Goal: Book appointment/travel/reservation

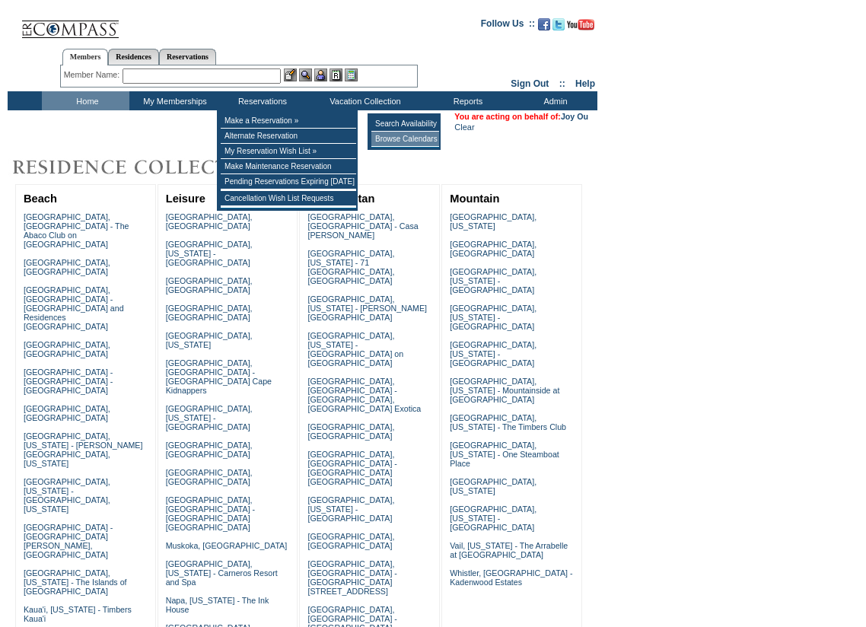
click at [399, 135] on td "Browse Calendars" at bounding box center [405, 139] width 68 height 15
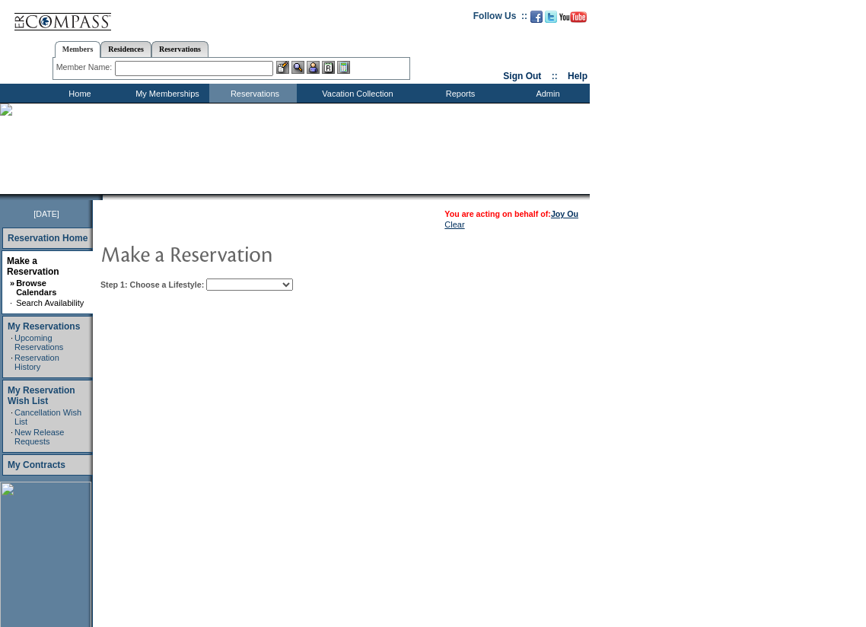
click at [293, 284] on select "Beach Leisure Metropolitan Mountain OIAL for Adventure OIAL for Couples OIAL fo…" at bounding box center [249, 284] width 87 height 12
select select "Beach"
click at [232, 280] on select "Beach Leisure Metropolitan Mountain OIAL for Adventure OIAL for Couples OIAL fo…" at bounding box center [249, 284] width 87 height 12
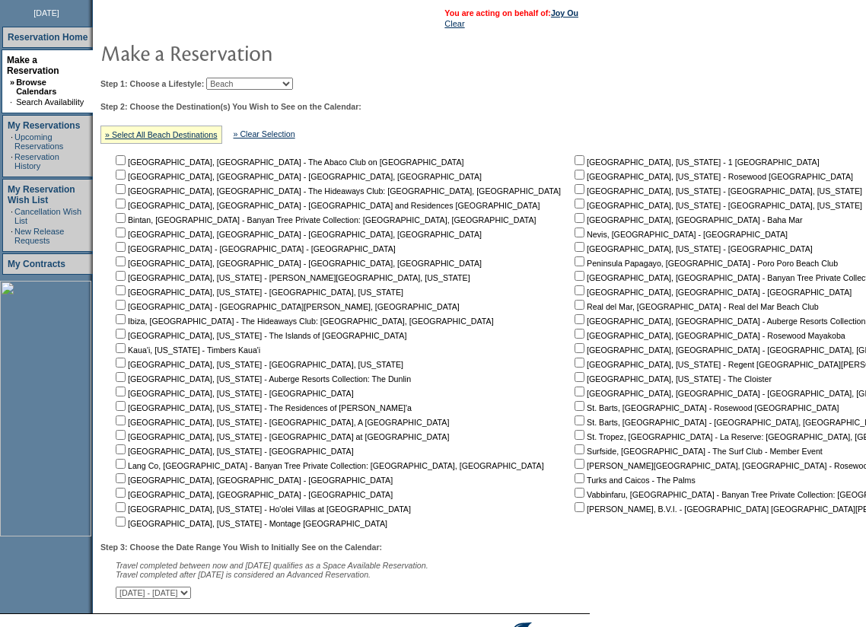
scroll to position [228, 0]
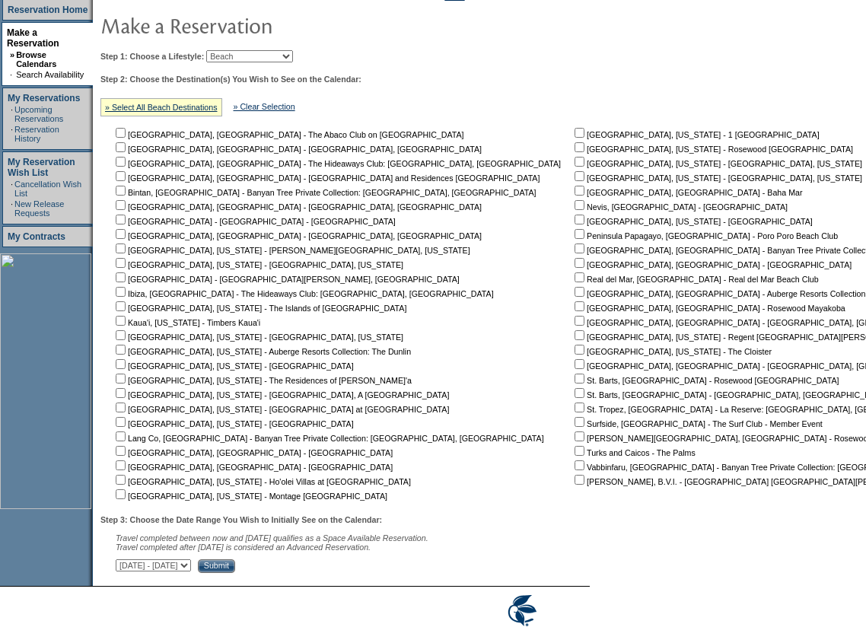
click at [574, 223] on input "checkbox" at bounding box center [579, 220] width 10 height 10
checkbox input "true"
click at [126, 427] on input "checkbox" at bounding box center [121, 422] width 10 height 10
checkbox input "true"
click at [126, 410] on input "checkbox" at bounding box center [121, 407] width 10 height 10
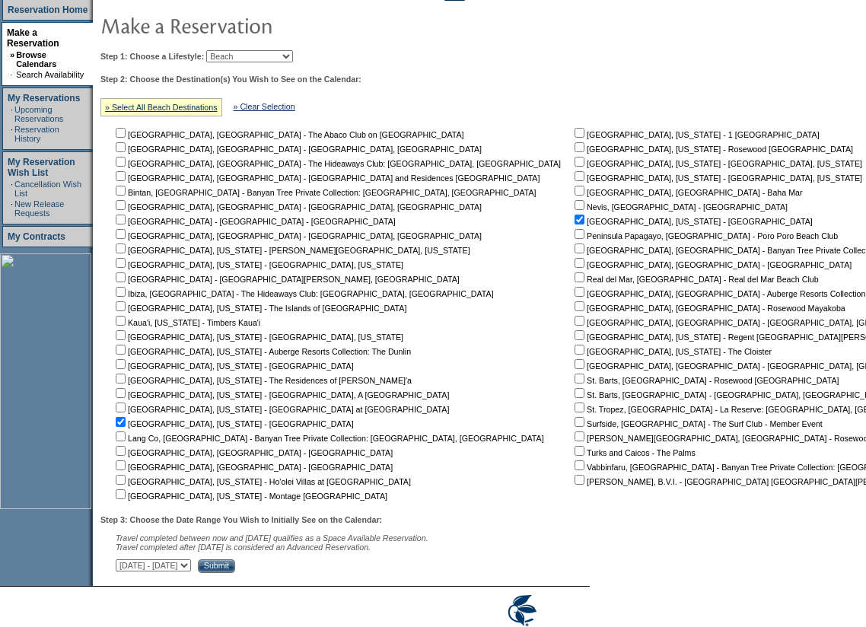
checkbox input "true"
click at [574, 152] on input "checkbox" at bounding box center [579, 147] width 10 height 10
checkbox input "true"
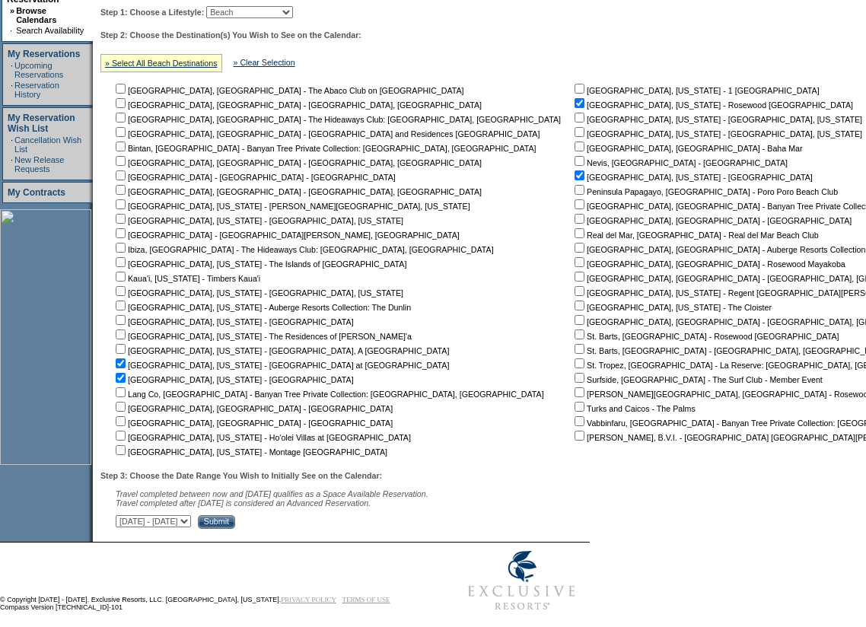
scroll to position [296, 0]
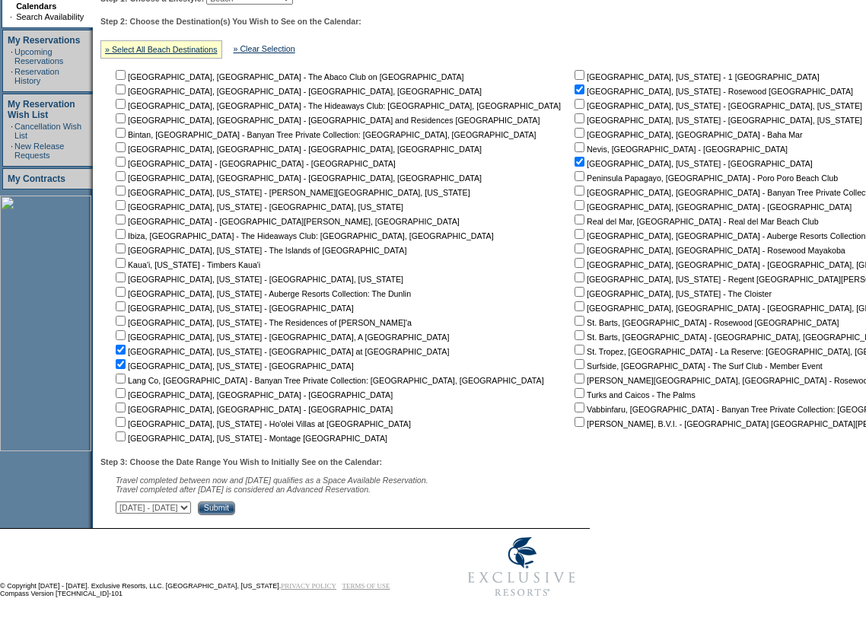
click at [235, 509] on input "Submit" at bounding box center [216, 508] width 37 height 14
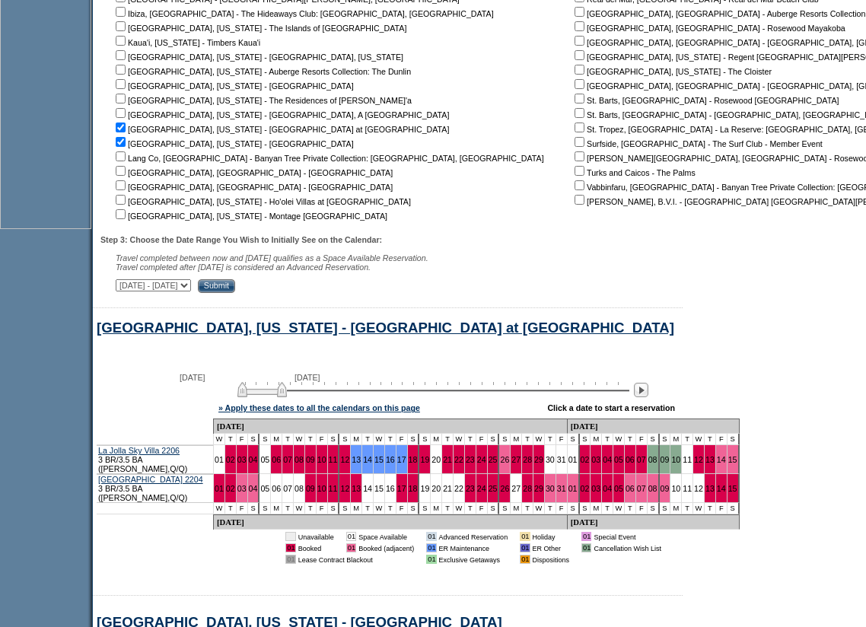
scroll to position [535, 0]
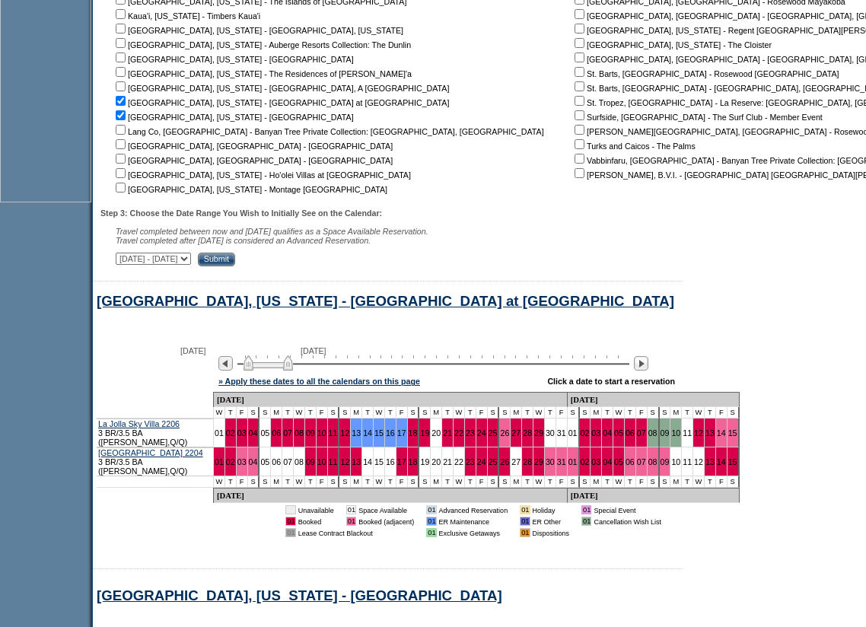
click at [293, 370] on img at bounding box center [267, 362] width 49 height 15
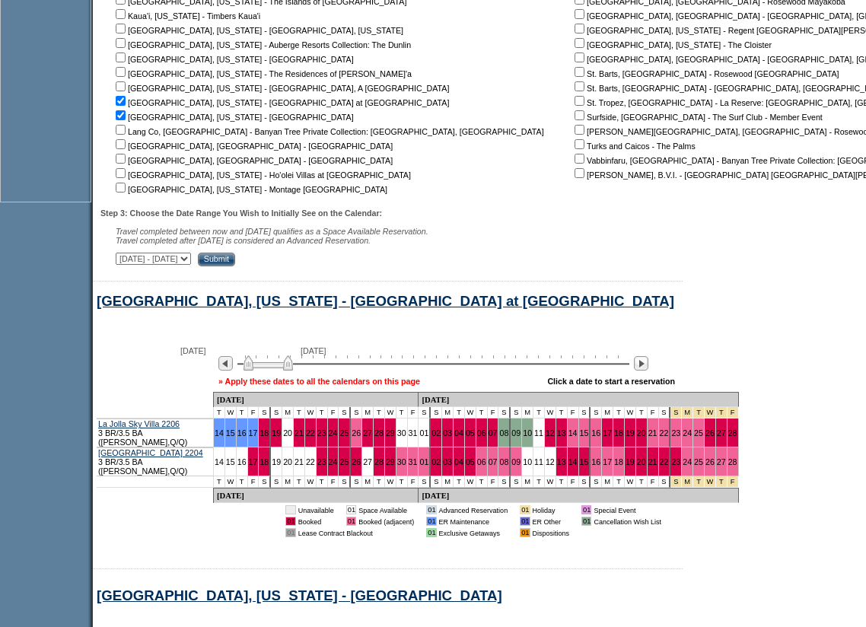
click at [318, 386] on link "» Apply these dates to all the calendars on this page" at bounding box center [319, 381] width 202 height 9
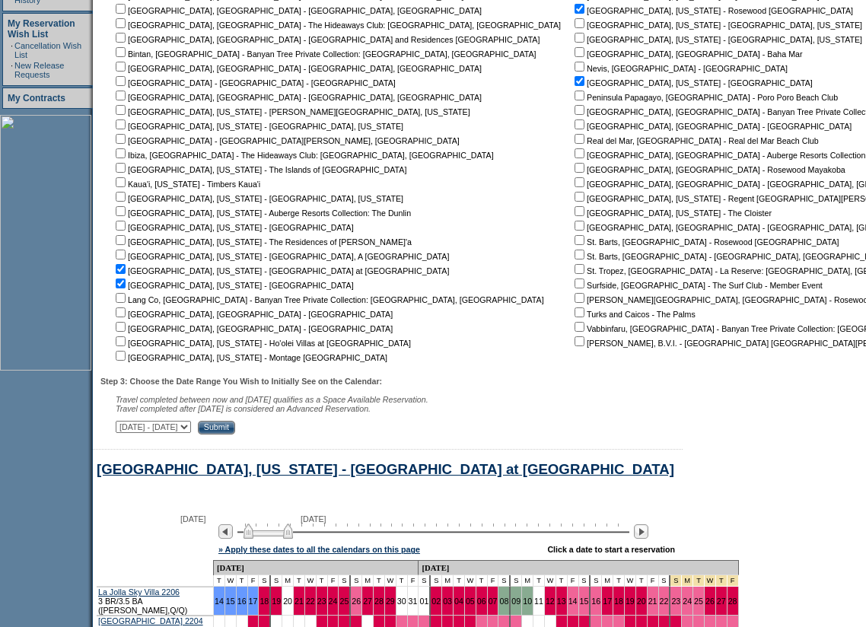
scroll to position [95, 0]
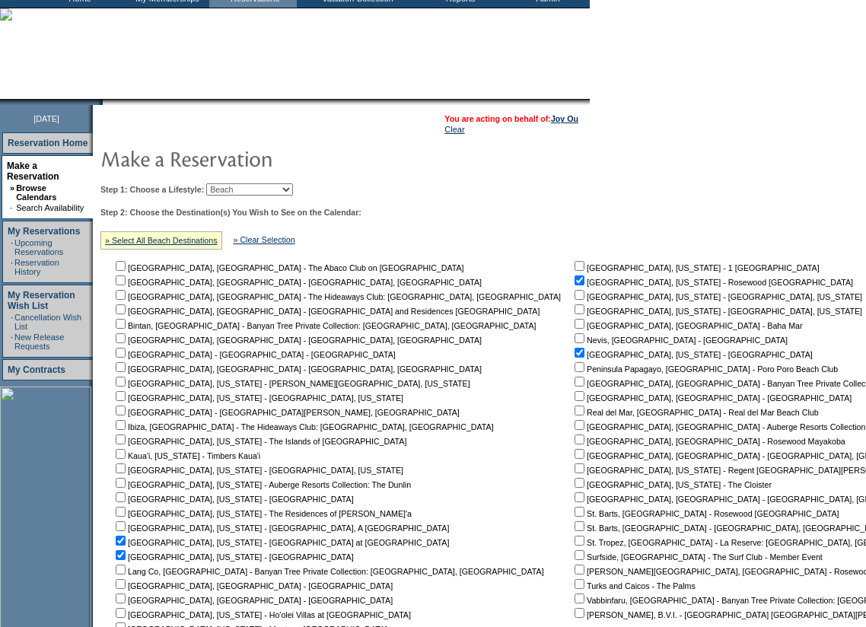
click at [574, 473] on input "checkbox" at bounding box center [579, 468] width 10 height 10
checkbox input "true"
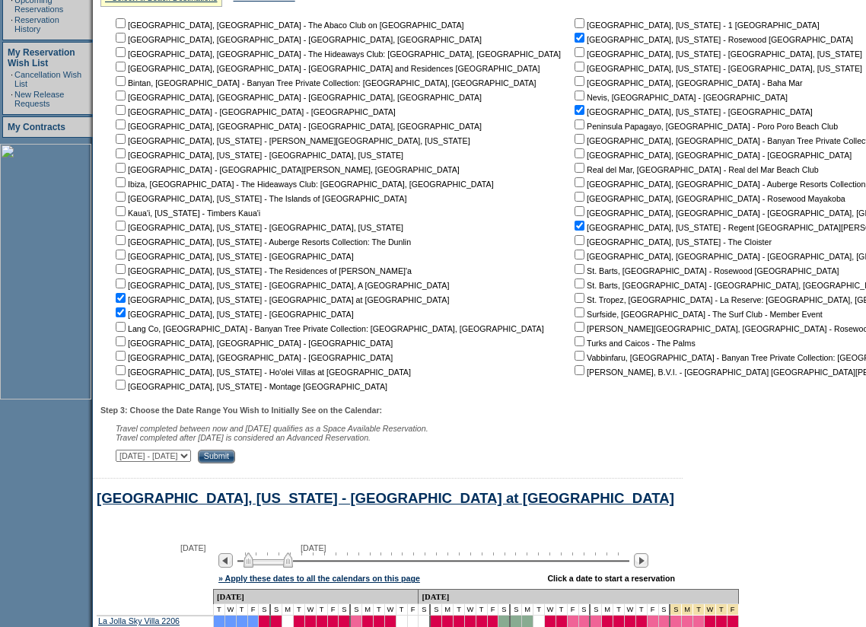
scroll to position [475, 0]
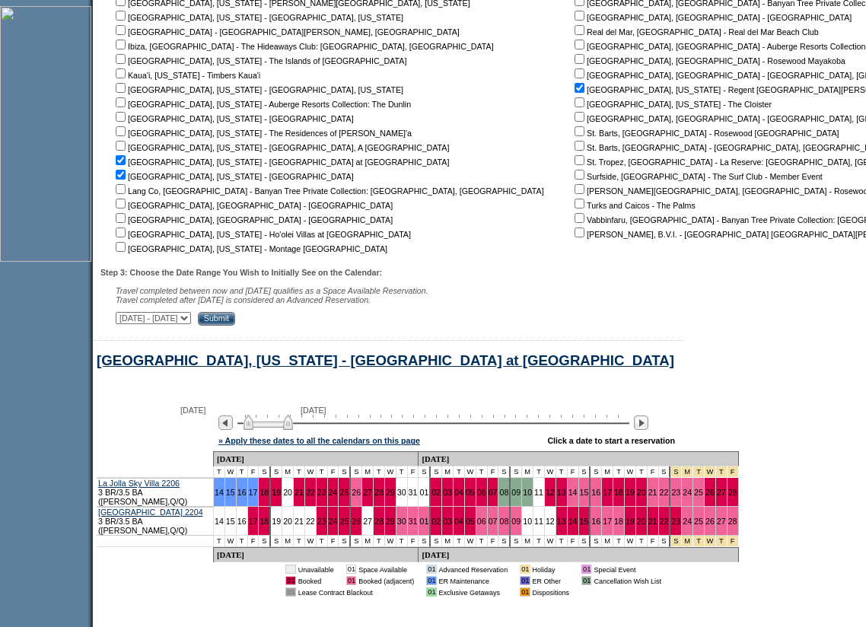
click at [235, 322] on input "Submit" at bounding box center [216, 319] width 37 height 14
